Goal: Navigation & Orientation: Find specific page/section

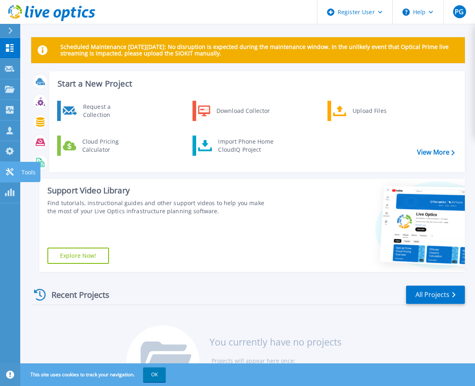
drag, startPoint x: 12, startPoint y: 173, endPoint x: 26, endPoint y: 166, distance: 14.9
click at [12, 173] on icon at bounding box center [10, 172] width 10 height 8
